Goal: Task Accomplishment & Management: Use online tool/utility

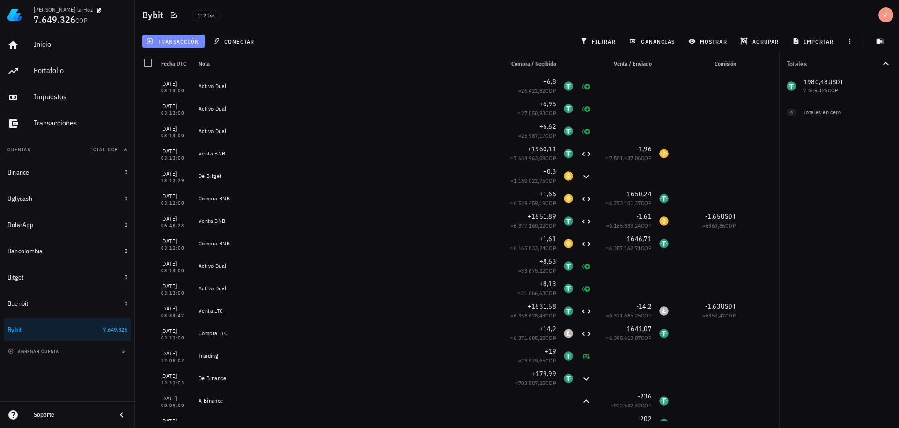
click at [177, 36] on button "transacción" at bounding box center [173, 41] width 63 height 13
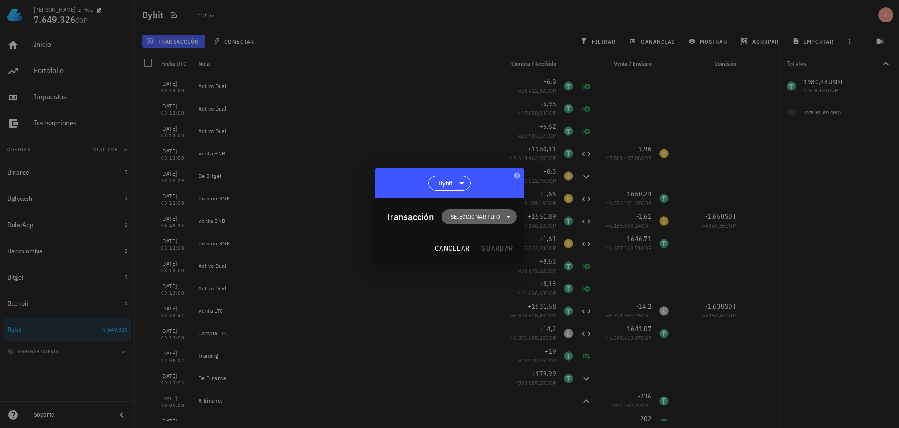
click at [470, 212] on span "Seleccionar tipo" at bounding box center [475, 216] width 49 height 9
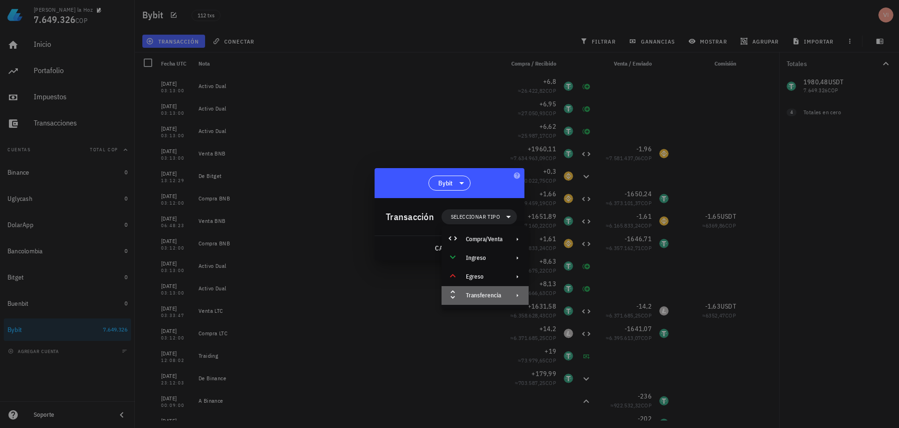
click at [497, 299] on div "Transferencia" at bounding box center [484, 295] width 87 height 19
click at [497, 298] on div "Transferencia" at bounding box center [484, 295] width 37 height 7
click at [564, 299] on div "Depósito" at bounding box center [581, 298] width 56 height 7
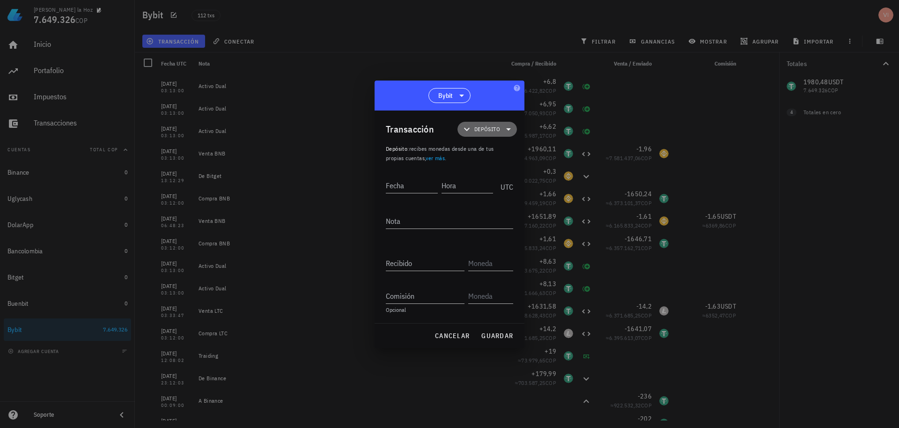
click at [472, 132] on icon at bounding box center [466, 129] width 11 height 11
click at [474, 167] on div at bounding box center [470, 170] width 11 height 11
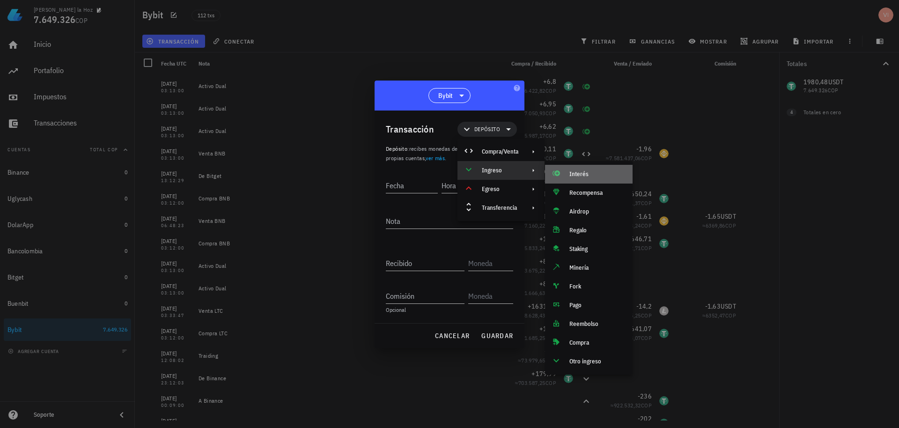
click at [581, 172] on div "Interés" at bounding box center [597, 173] width 56 height 7
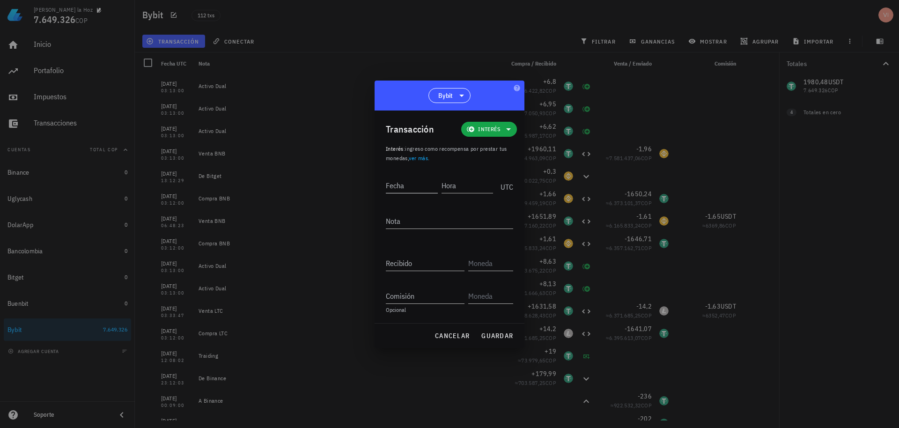
click at [399, 187] on input "Fecha" at bounding box center [412, 185] width 52 height 15
type input "[DATE]"
type input "03:13:00"
type textarea "Activo Dual"
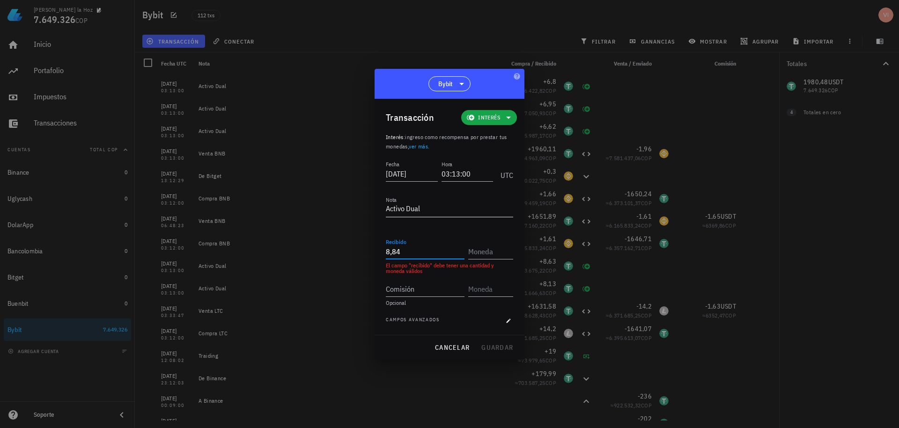
type input "8,84"
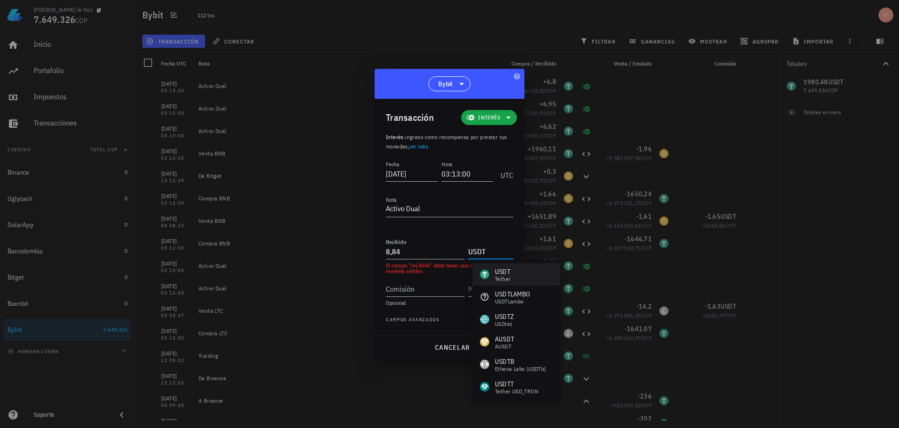
click at [514, 279] on div "USDT Tether" at bounding box center [516, 274] width 88 height 22
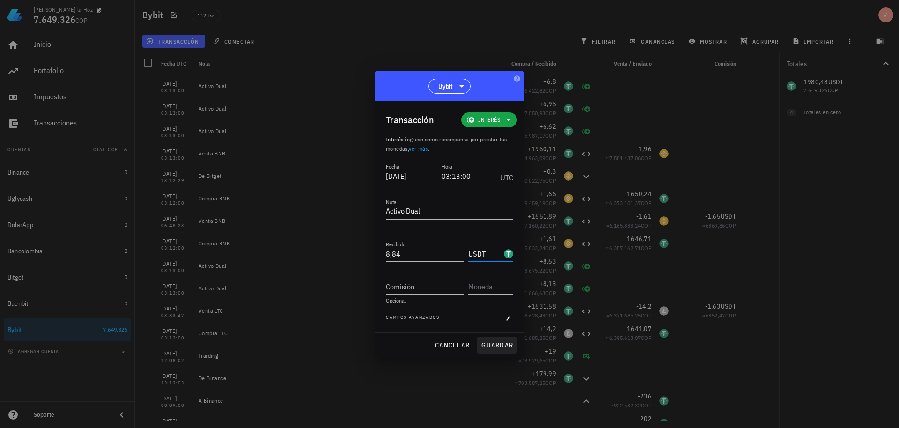
type input "USDT"
click at [490, 343] on span "guardar" at bounding box center [497, 345] width 32 height 8
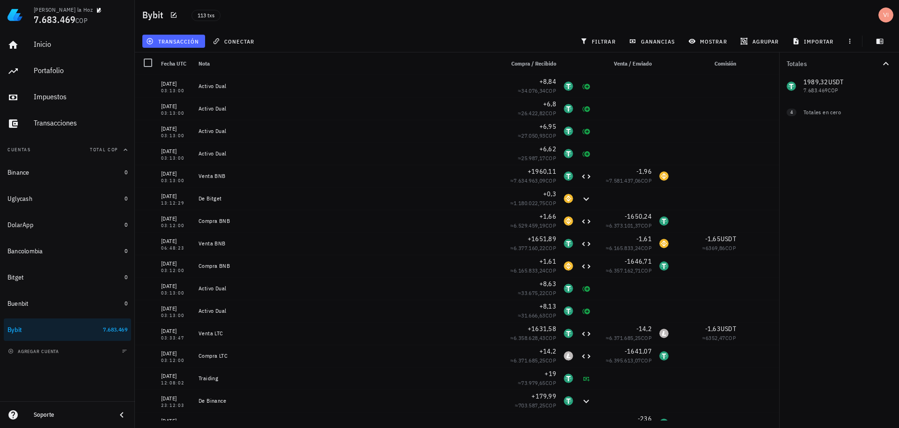
click at [175, 43] on span "transacción" at bounding box center [173, 40] width 51 height 7
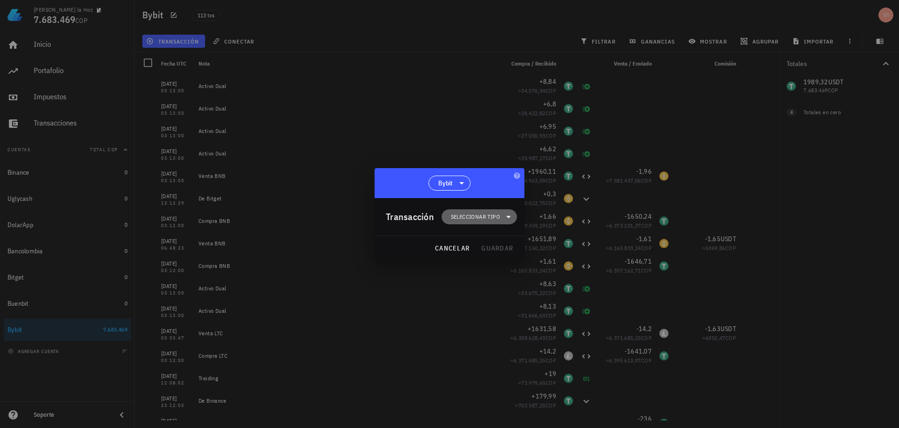
click at [479, 212] on span "Seleccionar tipo" at bounding box center [475, 216] width 49 height 9
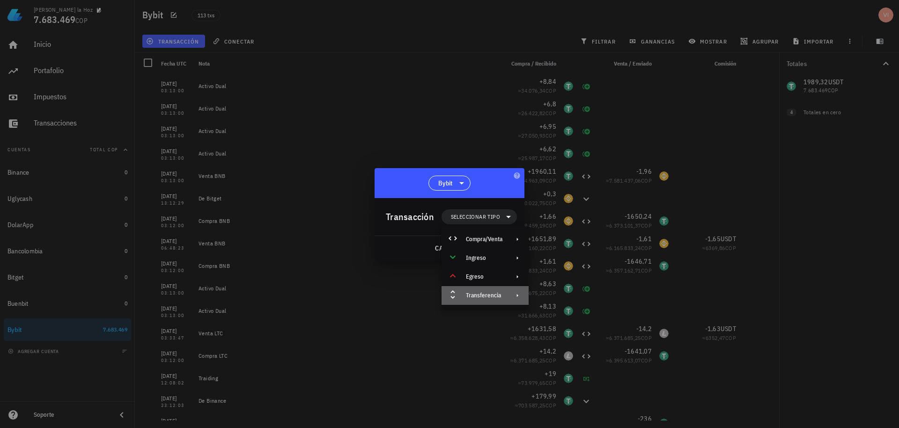
click at [496, 297] on div "Transferencia" at bounding box center [484, 295] width 37 height 7
click at [572, 322] on div "Retiro" at bounding box center [573, 317] width 88 height 19
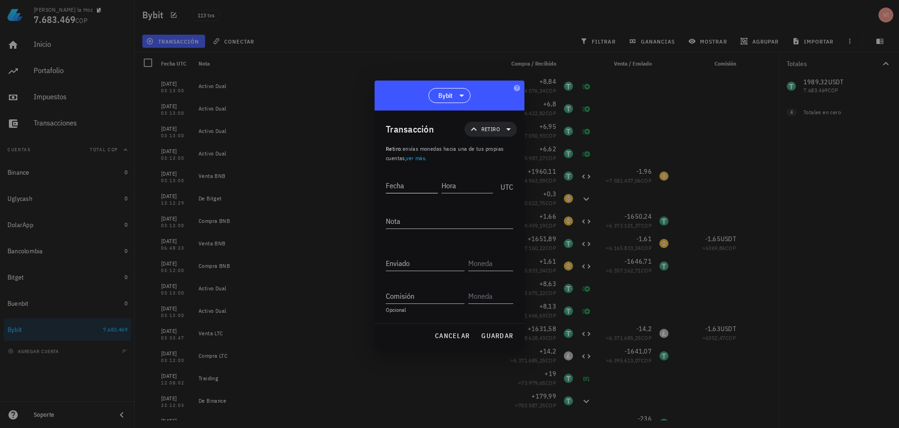
click at [418, 193] on div "Fecha" at bounding box center [412, 185] width 52 height 15
type input "[DATE]"
type input "07:54:46"
type textarea "A Binance"
type input "5"
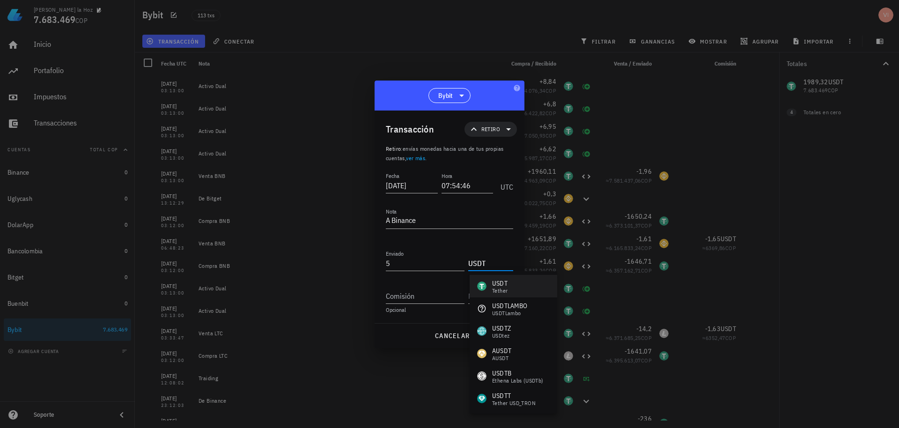
click at [518, 280] on div "USDT Tether" at bounding box center [513, 286] width 88 height 22
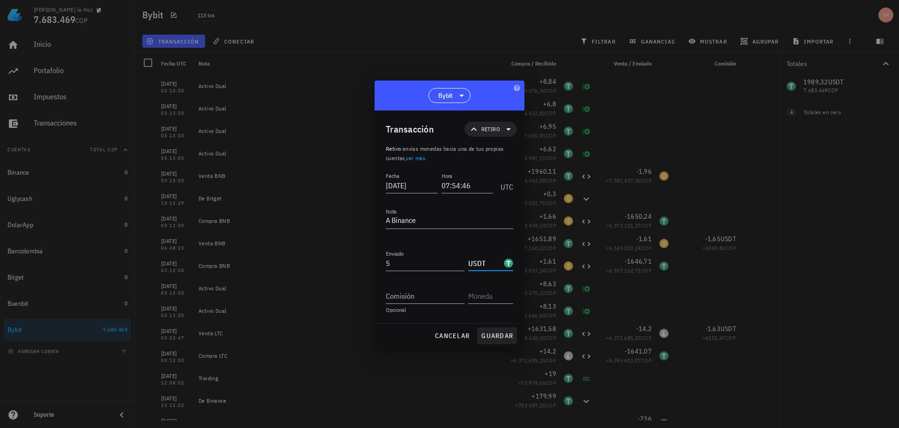
type input "USDT"
click at [489, 339] on span "guardar" at bounding box center [497, 335] width 32 height 8
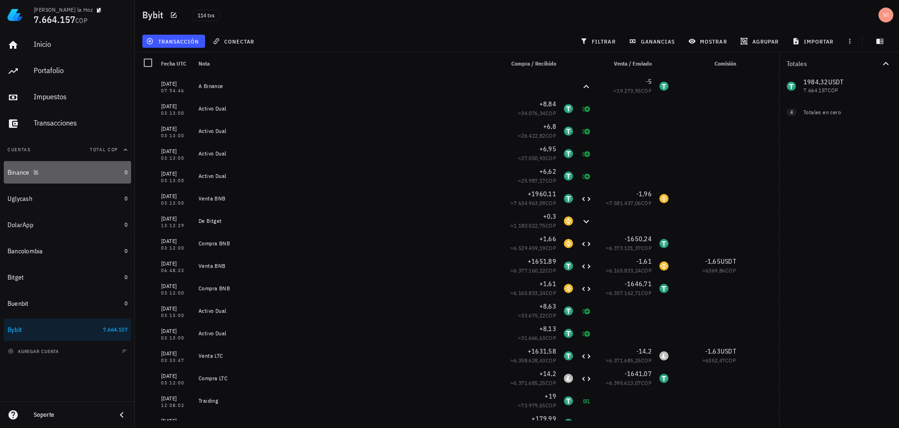
click at [80, 180] on div "Binance" at bounding box center [63, 172] width 113 height 20
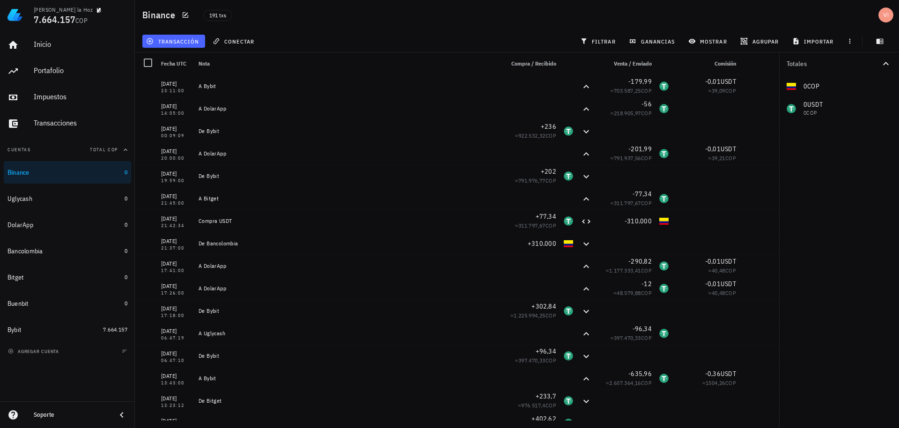
click at [173, 37] on button "transacción" at bounding box center [173, 41] width 63 height 13
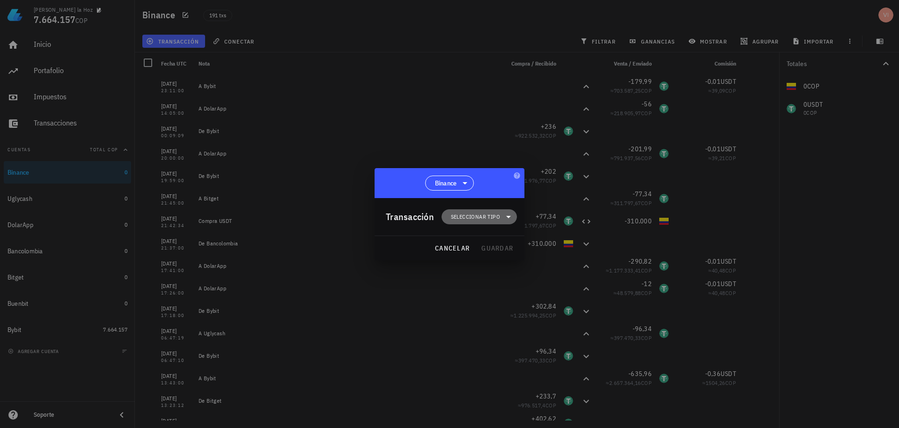
click at [482, 213] on span "Seleccionar tipo" at bounding box center [475, 216] width 49 height 9
click at [500, 300] on div "Transferencia" at bounding box center [484, 295] width 87 height 19
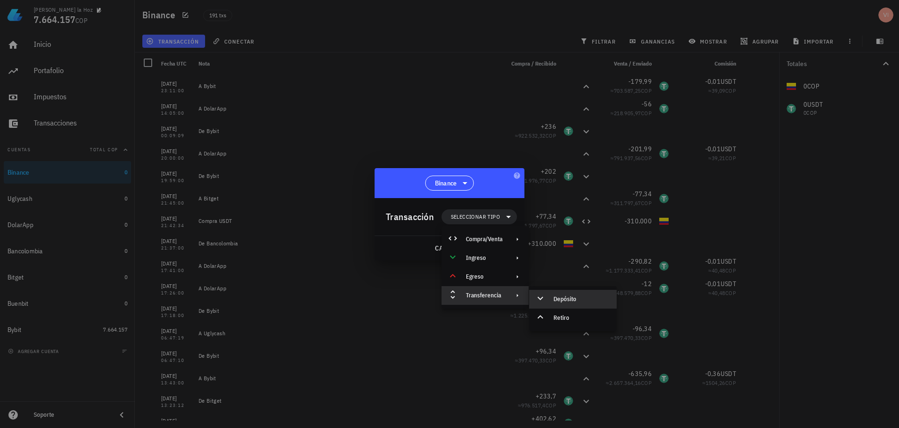
click at [554, 300] on div "Depósito" at bounding box center [581, 298] width 56 height 7
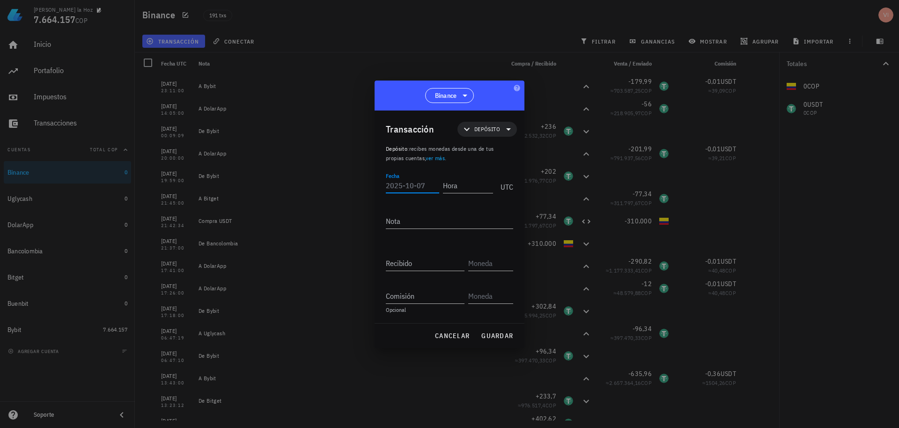
click at [411, 189] on input "Fecha" at bounding box center [412, 185] width 53 height 15
type input "[DATE]"
type input "07:56:13"
type textarea "De Bybit"
type input "6"
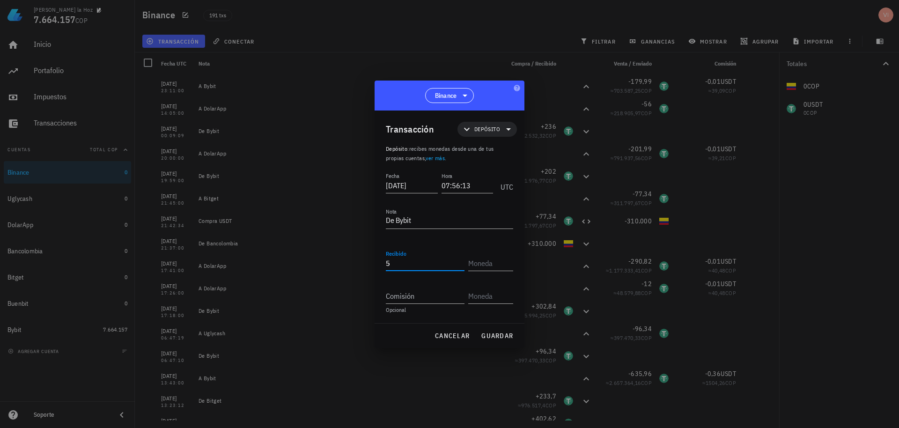
type input "5"
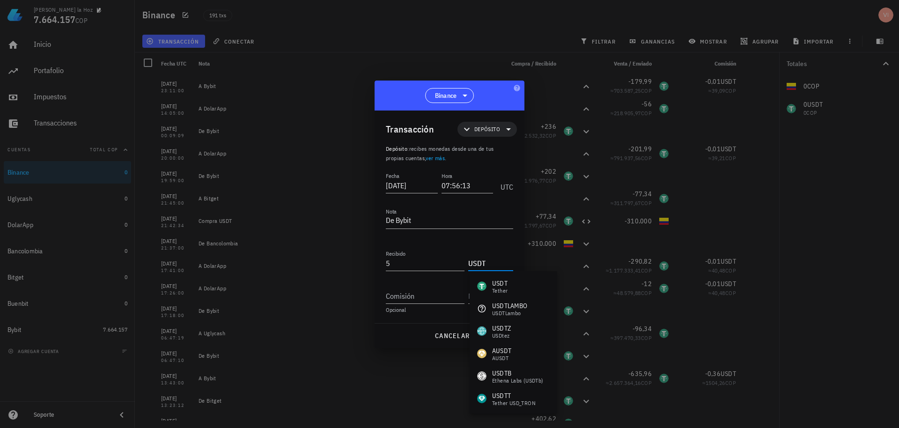
click at [530, 282] on div "USDT Tether" at bounding box center [513, 286] width 88 height 22
type input "USDT"
click at [490, 336] on span "guardar" at bounding box center [497, 335] width 32 height 8
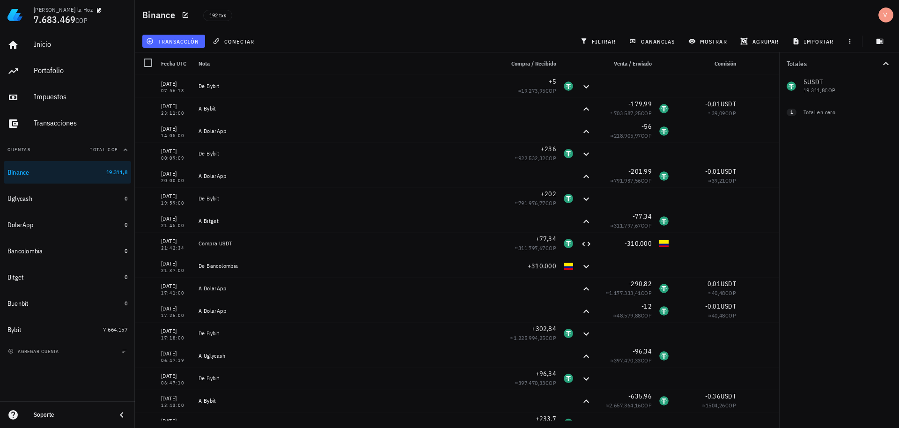
click at [173, 44] on span "transacción" at bounding box center [173, 40] width 51 height 7
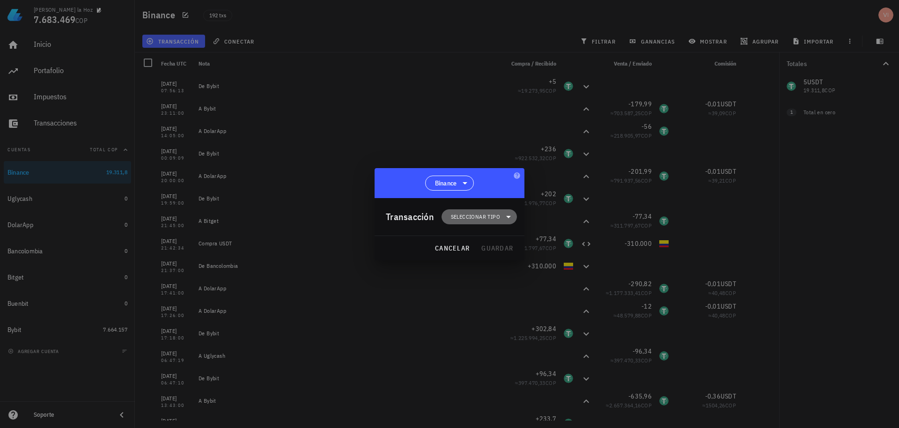
click at [486, 219] on span "Seleccionar tipo" at bounding box center [475, 216] width 49 height 9
click at [494, 297] on div "Transferencia" at bounding box center [484, 295] width 37 height 7
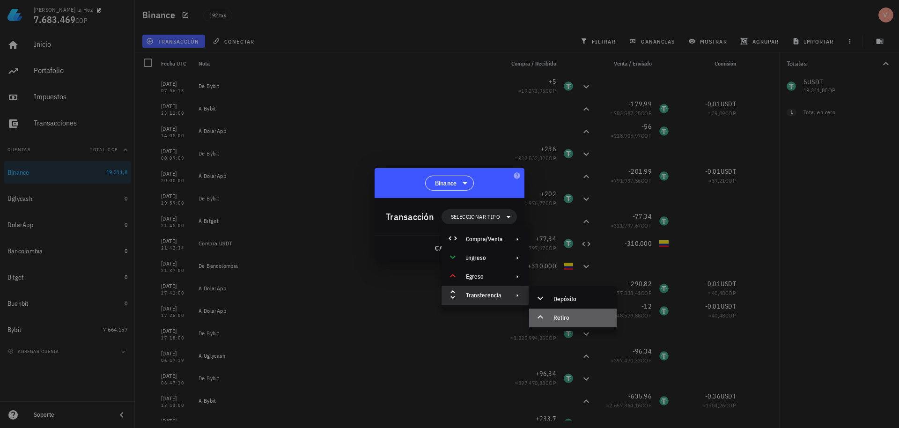
click at [544, 318] on icon at bounding box center [539, 316] width 11 height 11
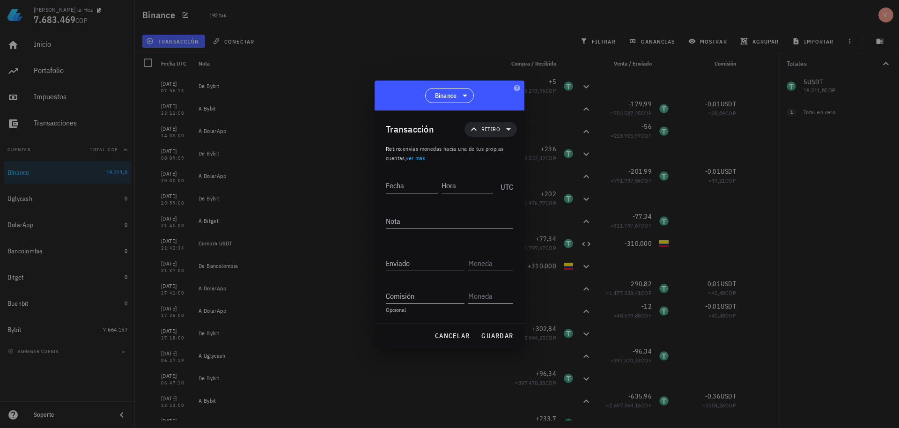
click at [417, 189] on input "Fecha" at bounding box center [412, 185] width 52 height 15
type input "[DATE]"
type input "07:58:00"
type textarea "A DolarApp"
type input "4,99"
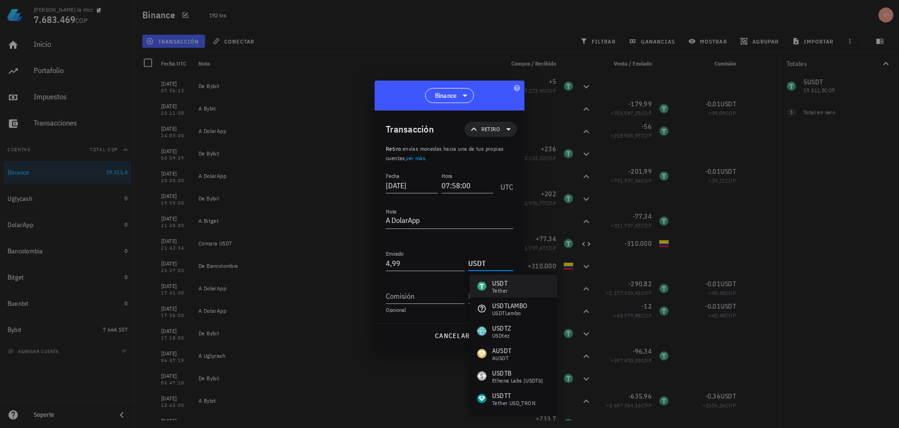
click at [524, 285] on div "USDT Tether" at bounding box center [513, 286] width 88 height 22
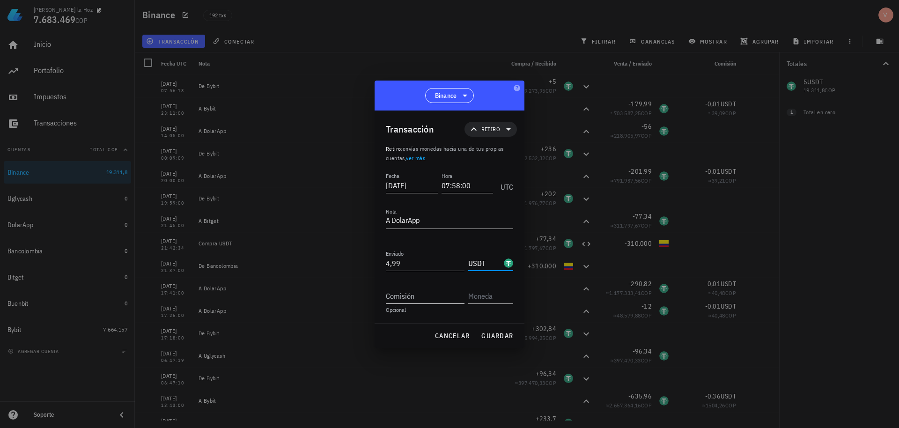
type input "USDT"
click at [406, 290] on div "Comisión" at bounding box center [425, 295] width 79 height 15
type input "0,01"
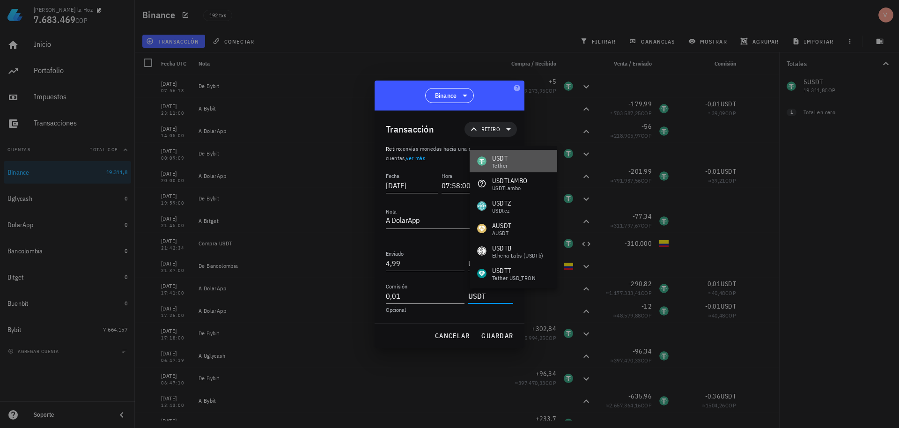
click at [498, 165] on div "Tether" at bounding box center [499, 166] width 15 height 6
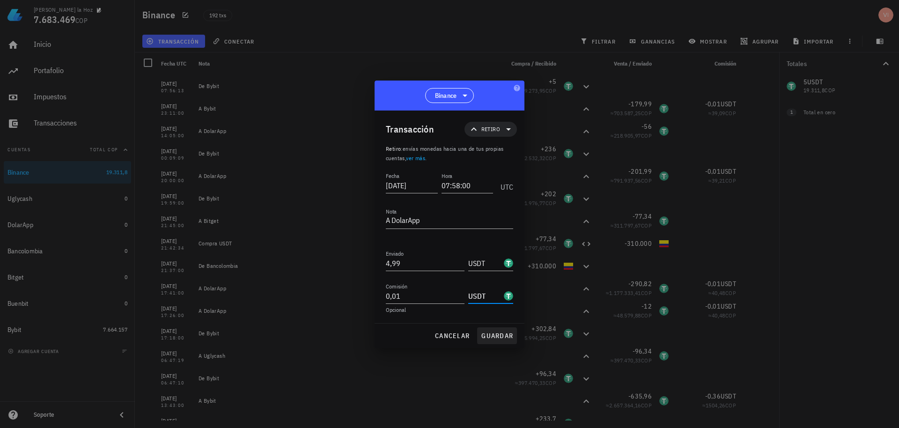
type input "USDT"
click at [491, 332] on span "guardar" at bounding box center [497, 335] width 32 height 8
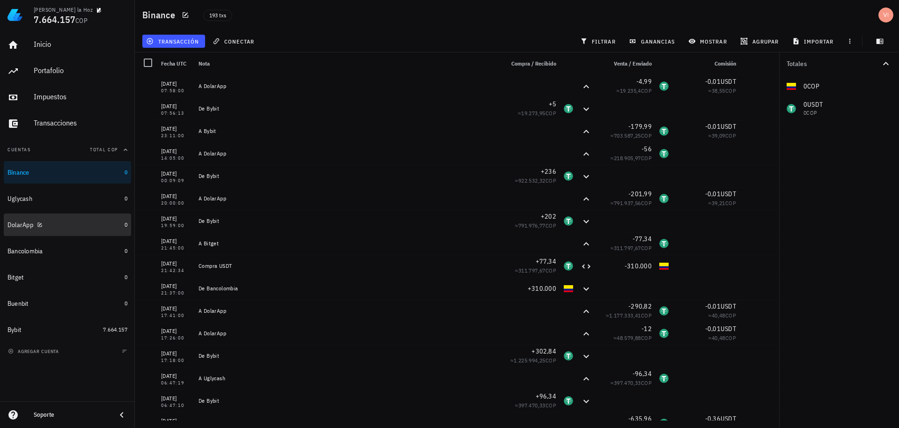
click at [106, 223] on div "DolarApp" at bounding box center [63, 224] width 113 height 9
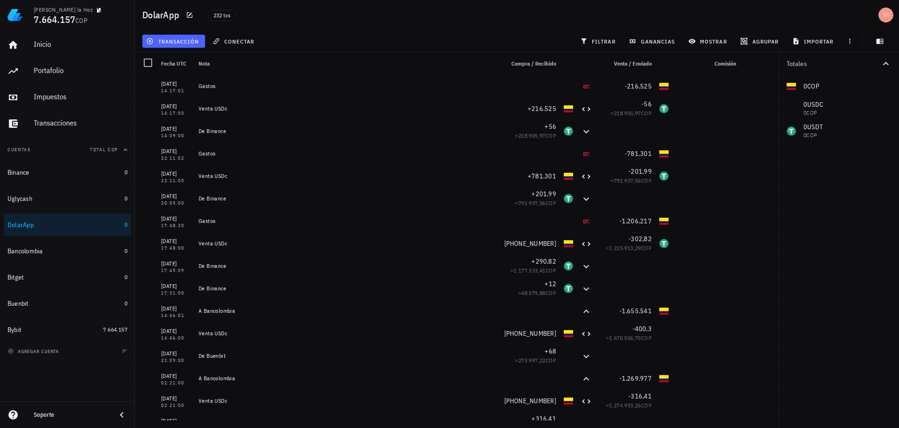
click at [172, 45] on button "transacción" at bounding box center [173, 41] width 63 height 13
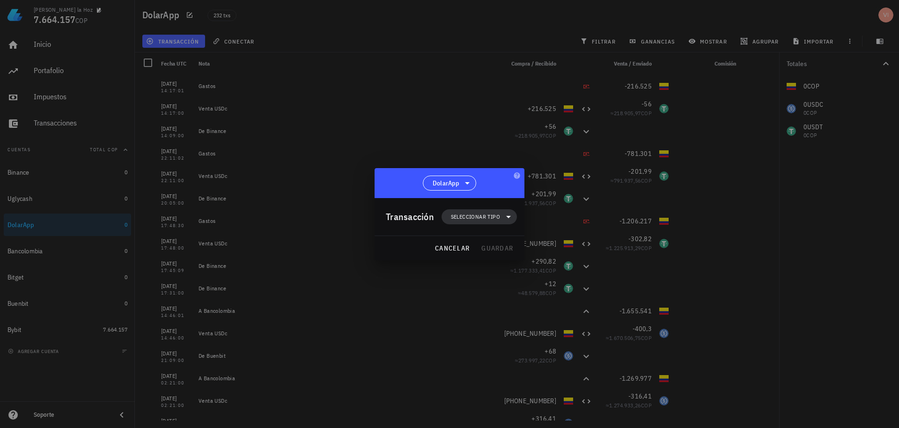
click at [473, 224] on span "Seleccionar tipo" at bounding box center [479, 216] width 64 height 15
click at [482, 300] on div "Transferencia" at bounding box center [484, 295] width 87 height 19
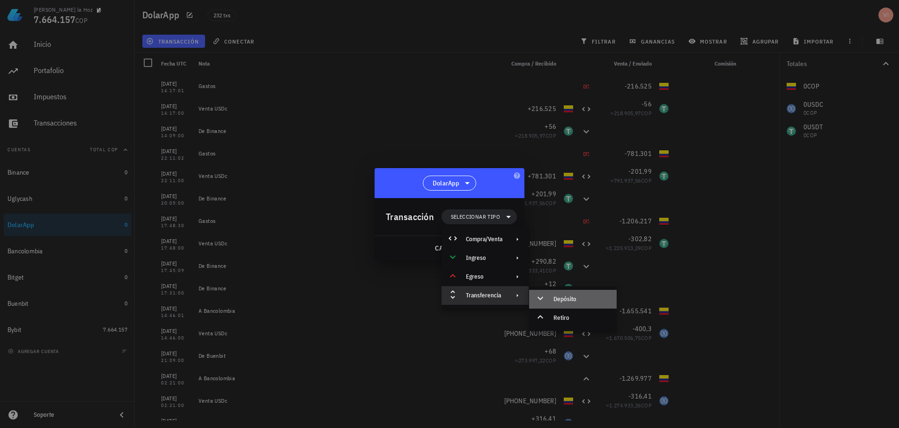
click at [567, 299] on div "Depósito" at bounding box center [581, 298] width 56 height 7
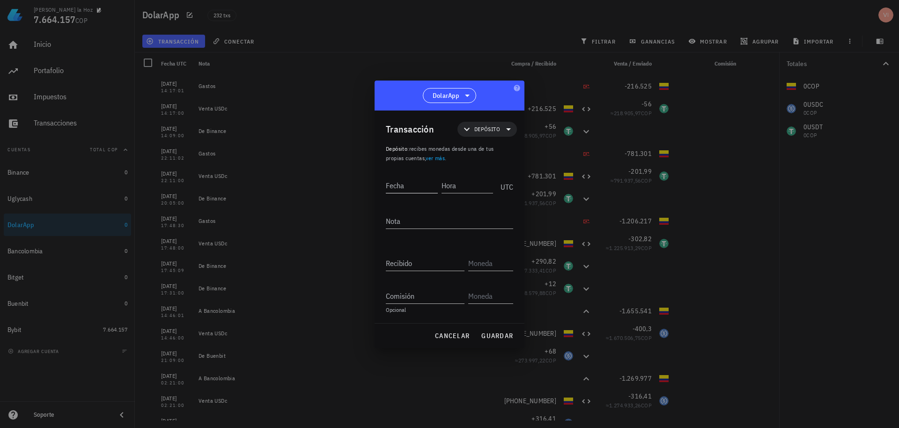
click at [404, 188] on input "Fecha" at bounding box center [412, 185] width 52 height 15
paste input "2"
type input "[DATE]"
click at [476, 186] on input "Hora" at bounding box center [467, 185] width 52 height 15
type input "08:03:00"
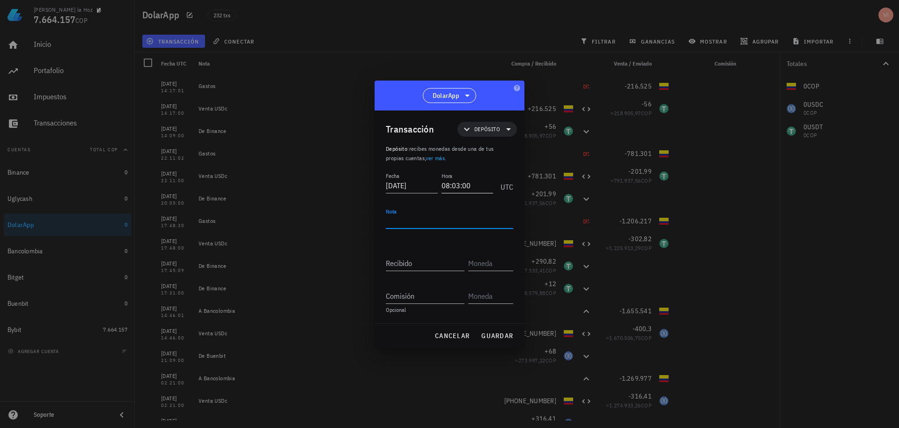
type textarea "A"
type textarea "De Binance"
type input "4,99"
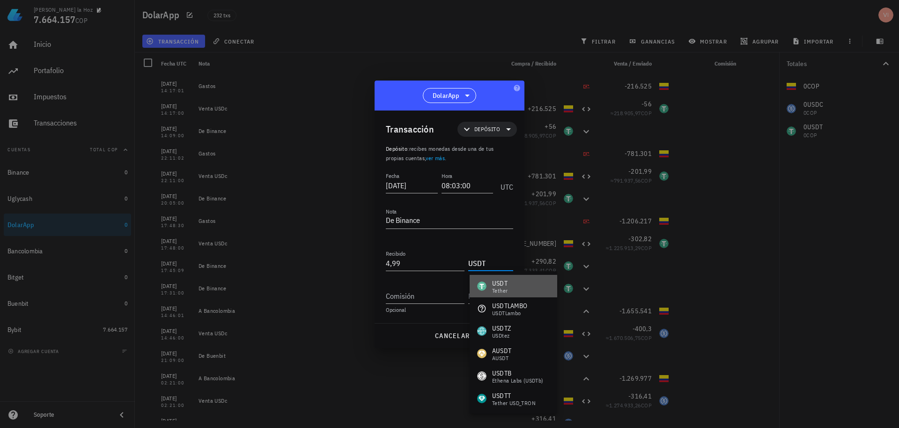
click at [505, 286] on div "USDT" at bounding box center [499, 282] width 15 height 9
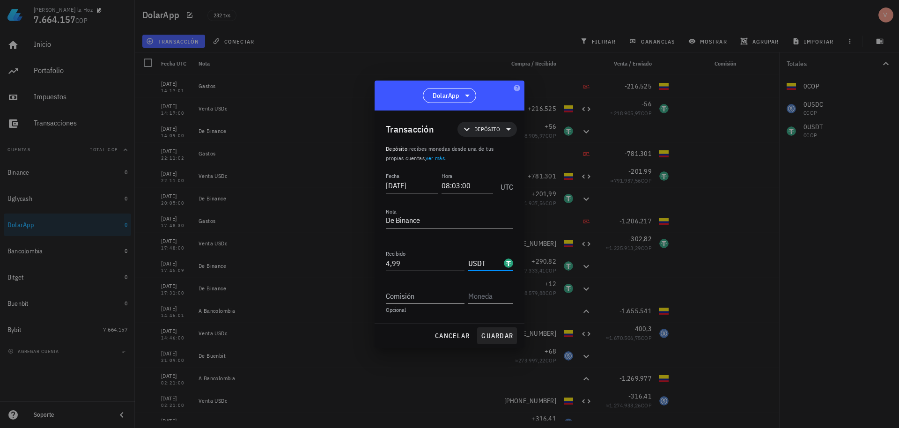
type input "USDT"
click at [485, 337] on span "guardar" at bounding box center [497, 335] width 32 height 8
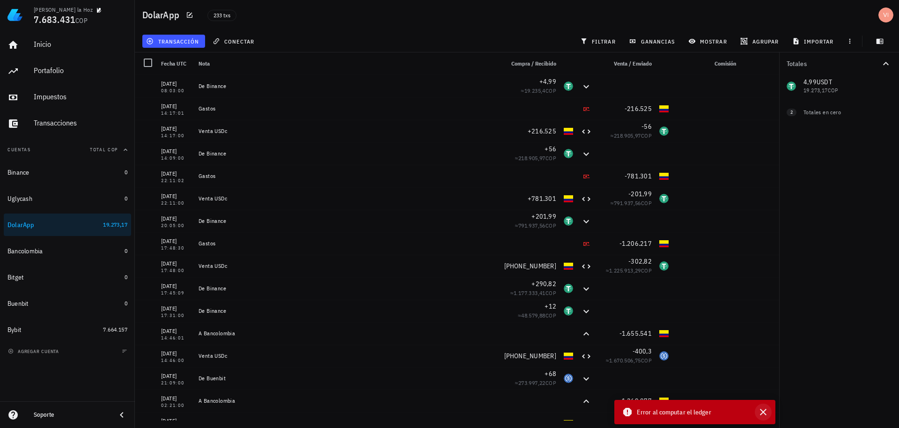
click at [759, 414] on icon "button" at bounding box center [762, 411] width 11 height 11
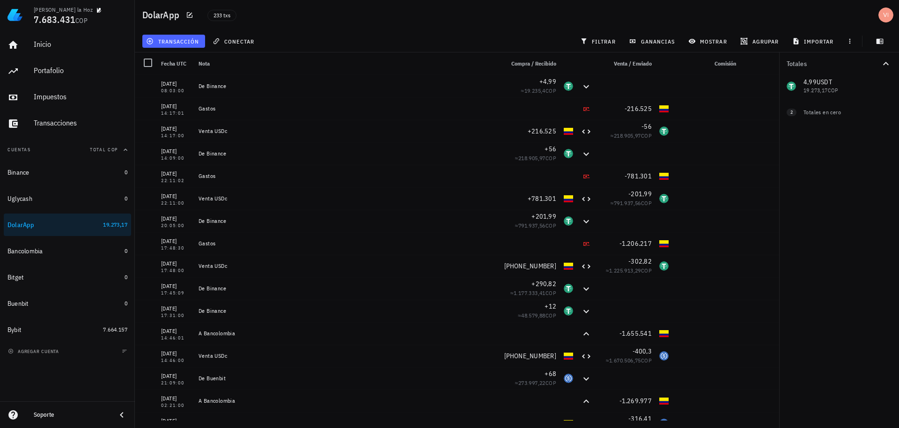
click at [179, 46] on button "transacción" at bounding box center [173, 41] width 63 height 13
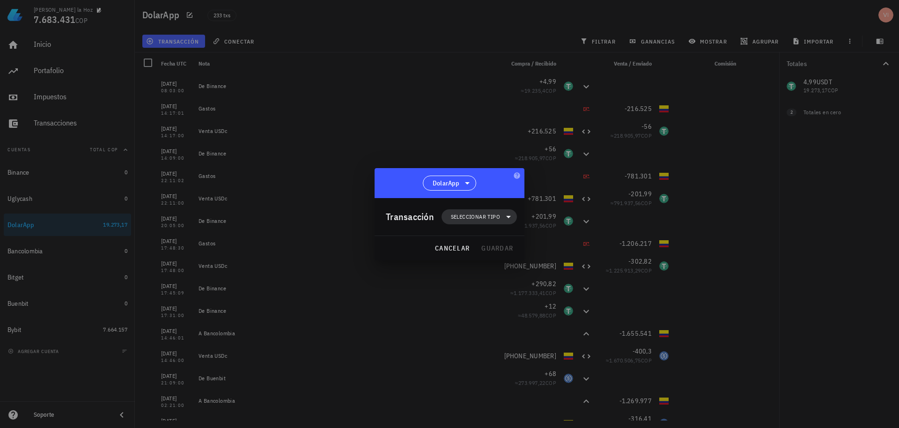
click at [492, 212] on span "Seleccionar tipo" at bounding box center [475, 216] width 49 height 9
click at [505, 292] on div "Transferencia" at bounding box center [484, 295] width 87 height 19
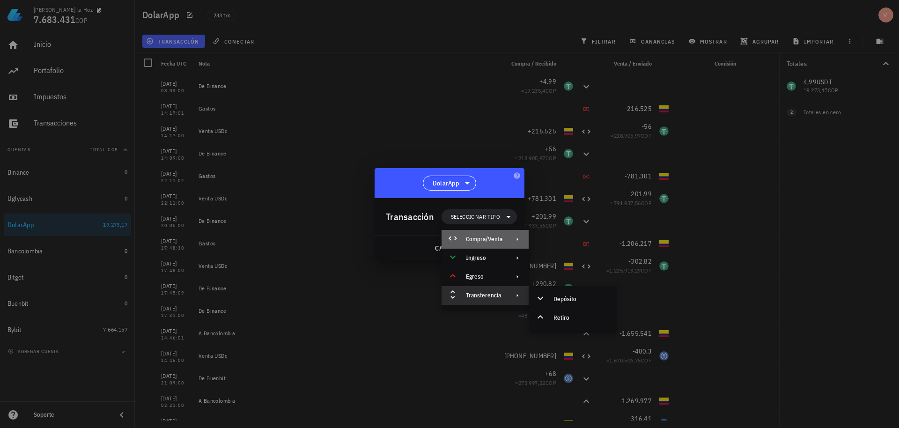
click at [509, 241] on div "Compra/Venta" at bounding box center [484, 239] width 87 height 19
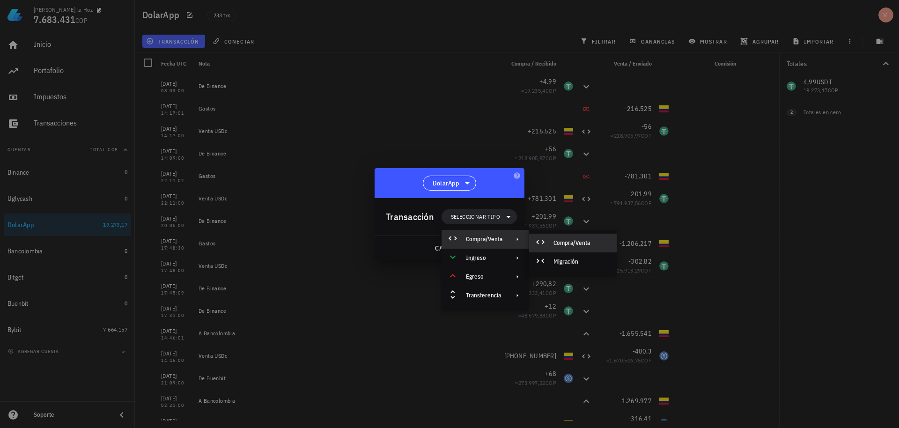
click at [557, 245] on div "Compra/Venta" at bounding box center [581, 242] width 56 height 7
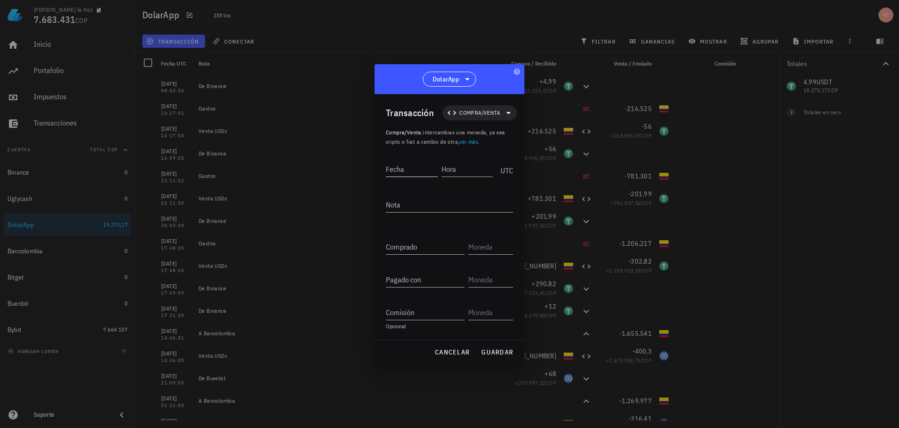
click at [404, 163] on input "Fecha" at bounding box center [412, 168] width 52 height 15
type input "[DATE]"
type input "08:05:00"
type textarea "Venta USDc"
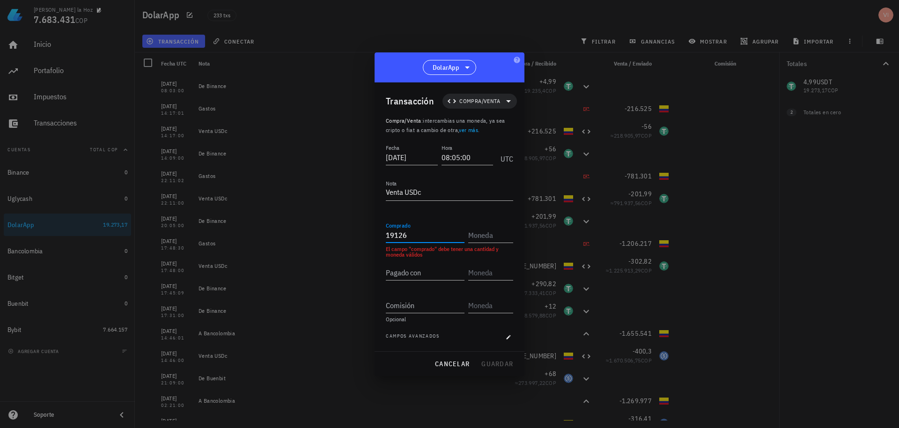
type input "19.126"
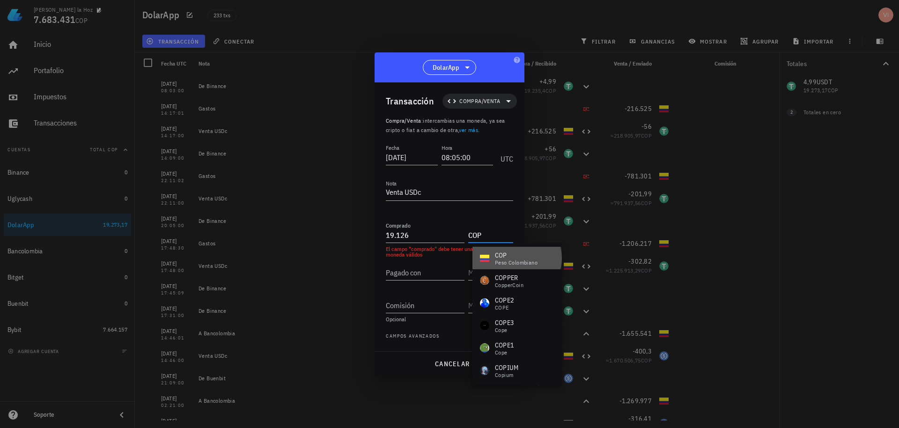
click at [519, 266] on div "COP peso colombiano" at bounding box center [516, 258] width 89 height 22
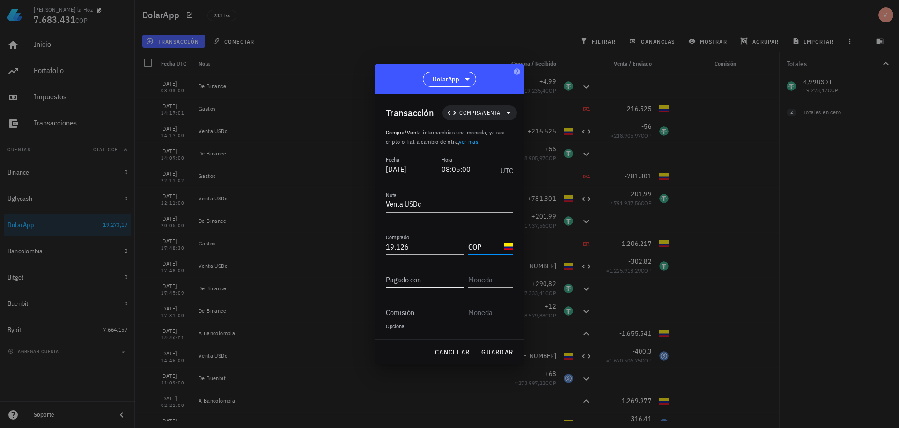
type input "COP"
click at [437, 280] on input "Pagado con" at bounding box center [425, 279] width 79 height 15
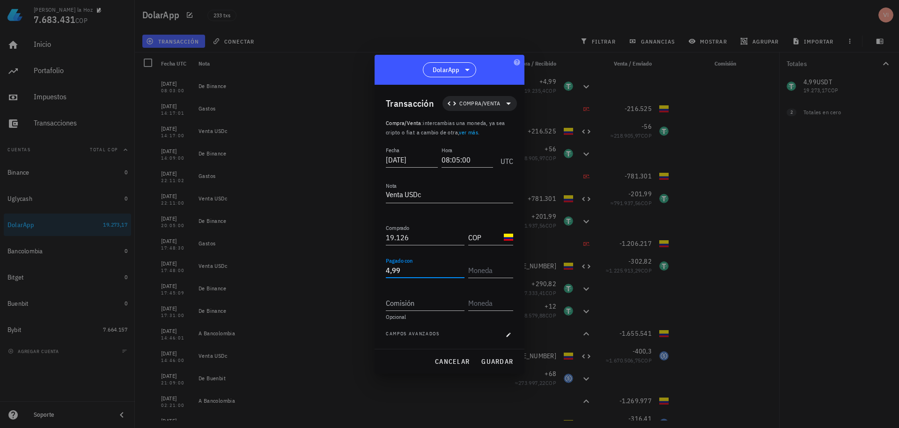
type input "4,99"
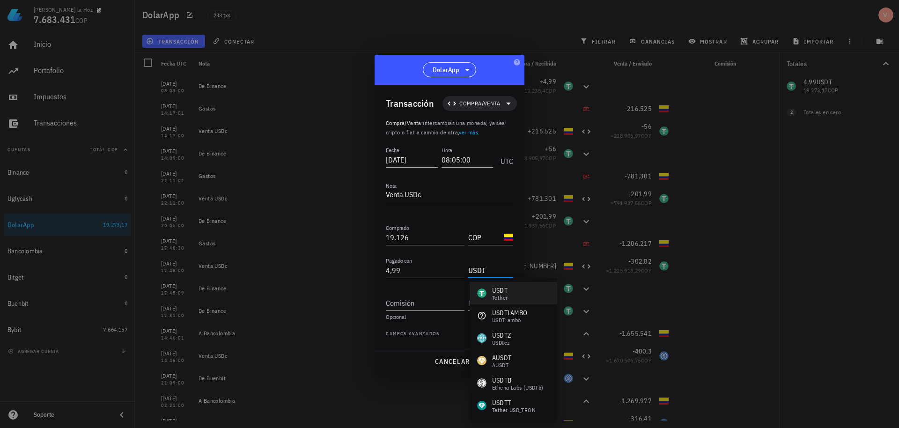
click at [497, 293] on div "USDT" at bounding box center [499, 289] width 15 height 9
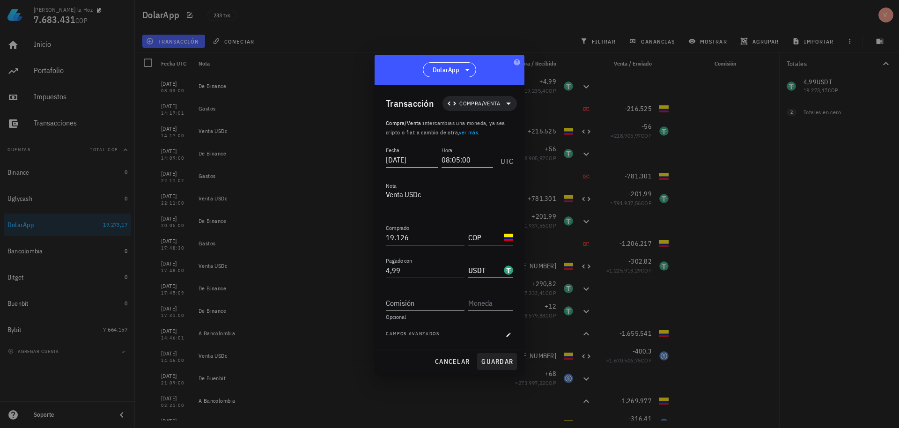
type input "USDT"
click at [491, 356] on button "guardar" at bounding box center [497, 361] width 40 height 17
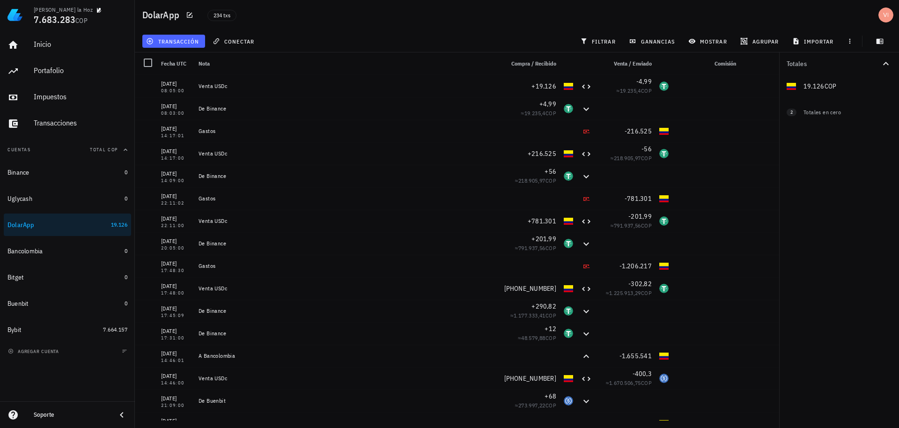
click at [179, 41] on span "transacción" at bounding box center [173, 40] width 51 height 7
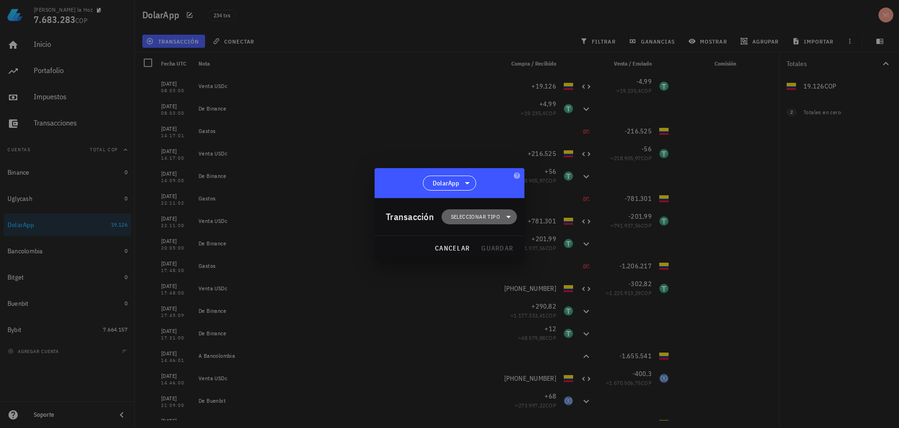
click at [471, 212] on span "Seleccionar tipo" at bounding box center [475, 216] width 49 height 9
click at [513, 293] on div at bounding box center [515, 295] width 11 height 7
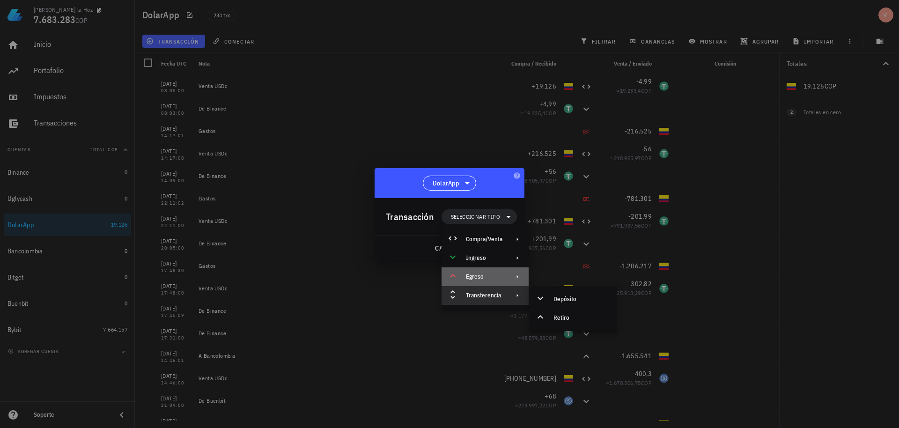
click at [494, 271] on div "Egreso" at bounding box center [484, 276] width 87 height 19
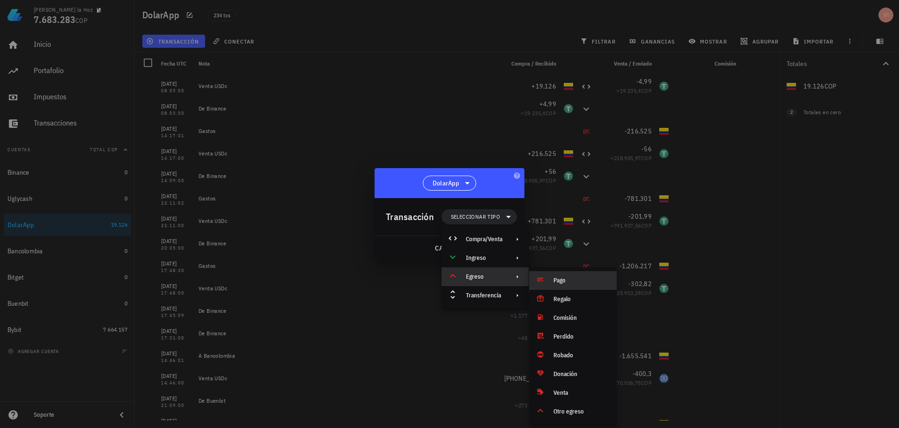
click at [598, 281] on div "Pago" at bounding box center [581, 280] width 56 height 7
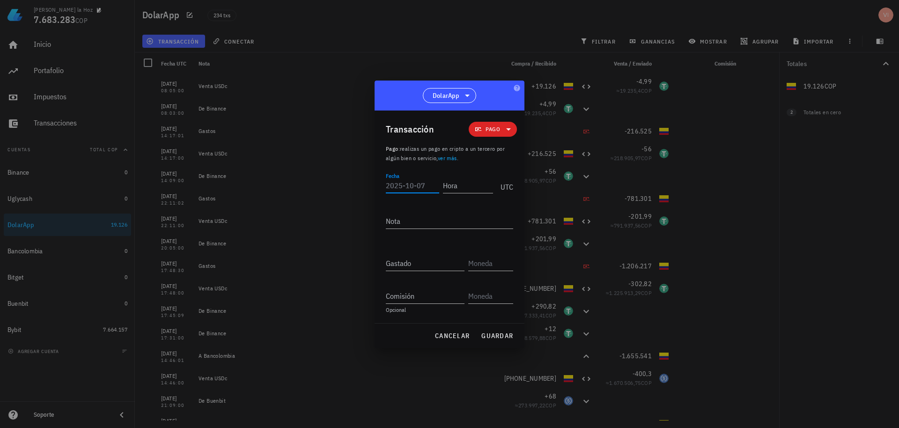
click at [395, 185] on input "Fecha" at bounding box center [412, 185] width 53 height 15
type input "[DATE]"
type input "08:05:01"
type textarea "Gastos"
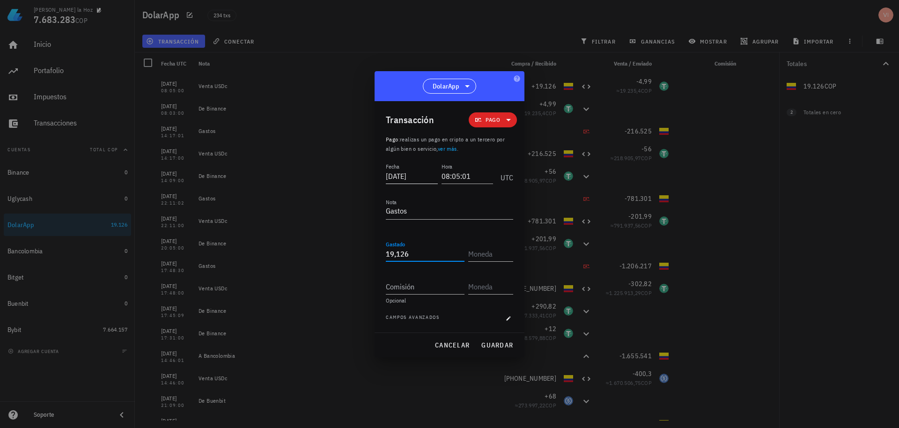
type input "19,126"
type input "U"
type input "C"
type input "O"
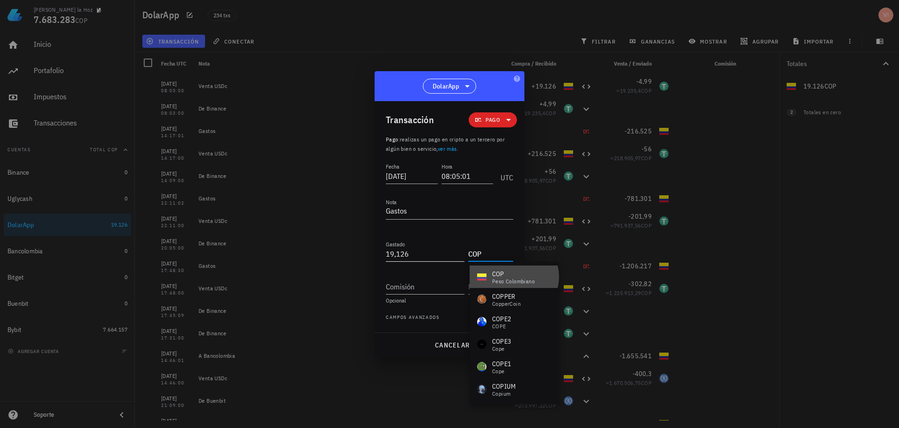
drag, startPoint x: 496, startPoint y: 283, endPoint x: 413, endPoint y: 263, distance: 85.5
click at [495, 283] on div "peso colombiano" at bounding box center [513, 281] width 43 height 6
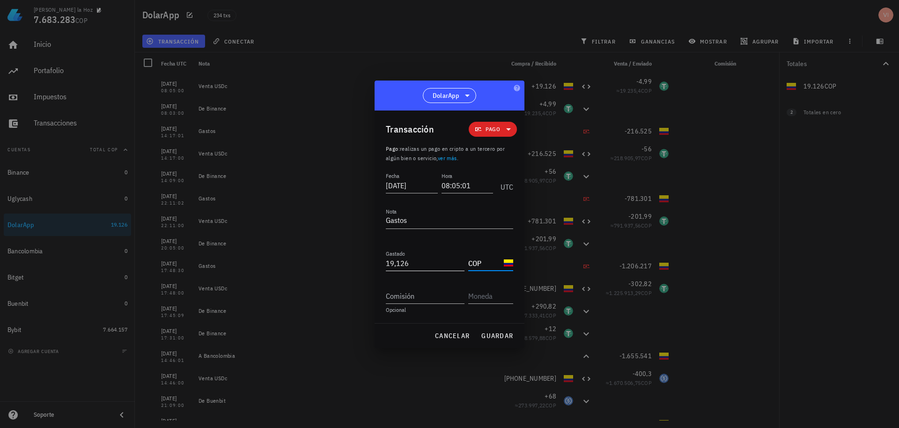
type input "COP"
click at [396, 263] on input "19,126" at bounding box center [425, 263] width 79 height 15
type input "19.126"
click at [439, 295] on input "Comisión" at bounding box center [425, 295] width 79 height 15
click at [494, 330] on button "guardar" at bounding box center [497, 335] width 40 height 17
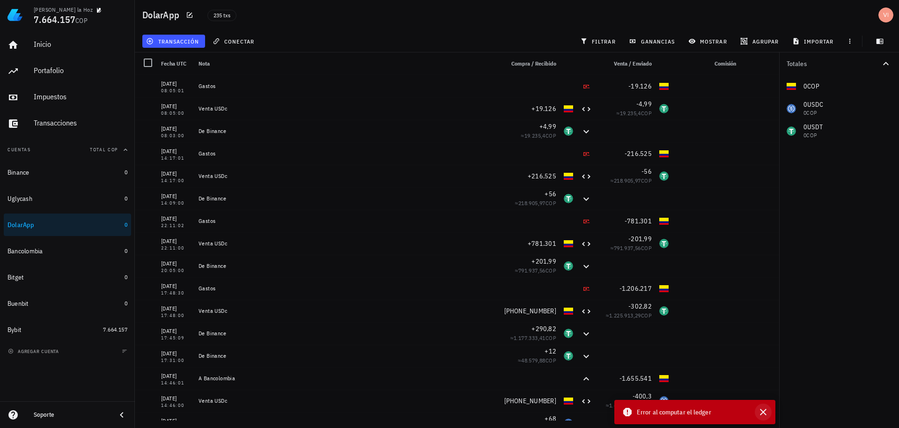
click at [765, 415] on icon "button" at bounding box center [762, 411] width 11 height 11
